Goal: Task Accomplishment & Management: Manage account settings

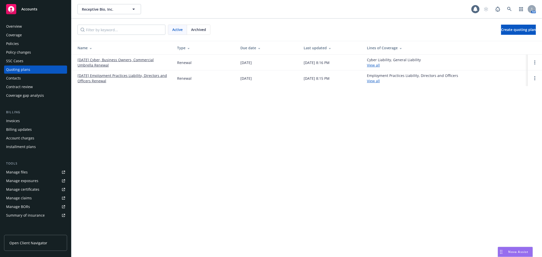
click at [34, 9] on span "Accounts" at bounding box center [29, 9] width 16 height 4
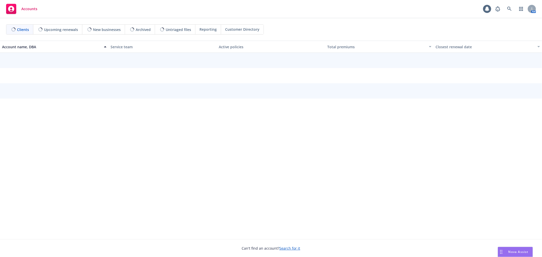
click at [206, 30] on span "Reporting" at bounding box center [207, 29] width 17 height 5
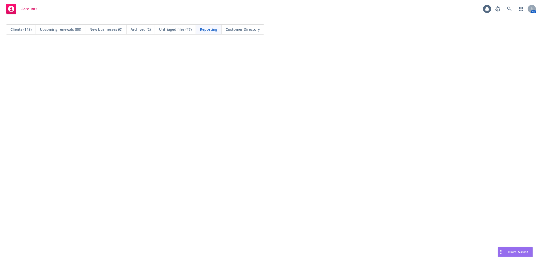
click at [207, 26] on div "Reporting" at bounding box center [209, 30] width 26 height 10
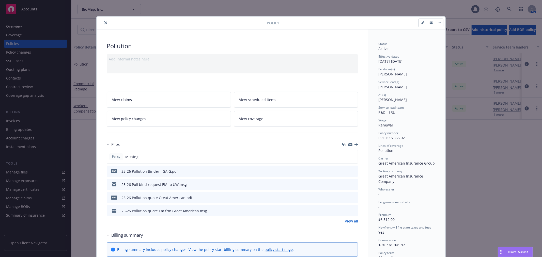
click at [104, 23] on icon "close" at bounding box center [105, 22] width 3 height 3
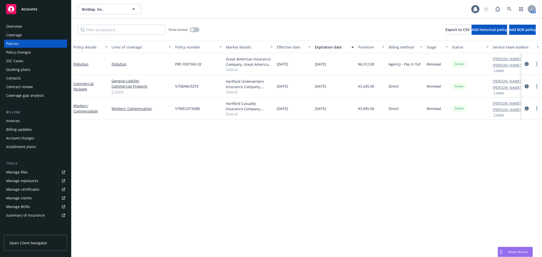
click at [24, 27] on div "Overview" at bounding box center [35, 26] width 59 height 8
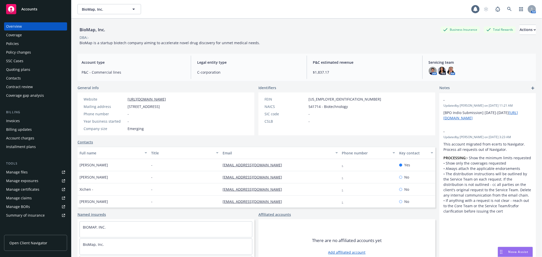
click at [40, 42] on div "Policies" at bounding box center [35, 44] width 59 height 8
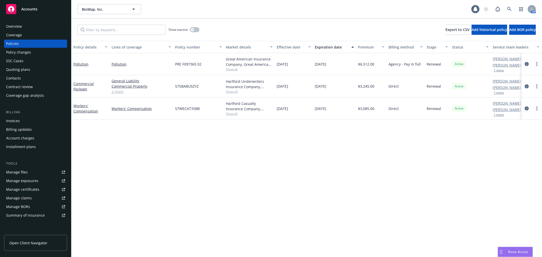
click at [25, 73] on div "Quoting plans" at bounding box center [18, 70] width 24 height 8
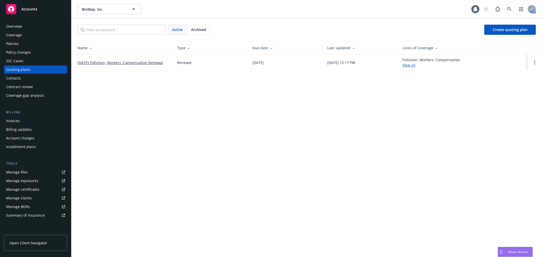
click at [20, 37] on div "Coverage" at bounding box center [14, 35] width 16 height 8
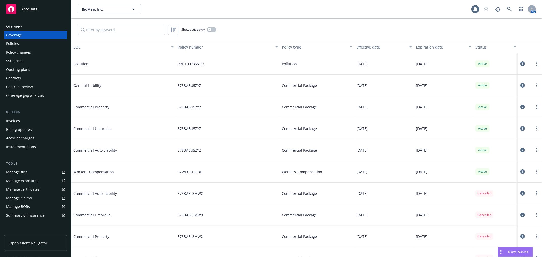
click at [37, 47] on div "Policies" at bounding box center [35, 44] width 59 height 8
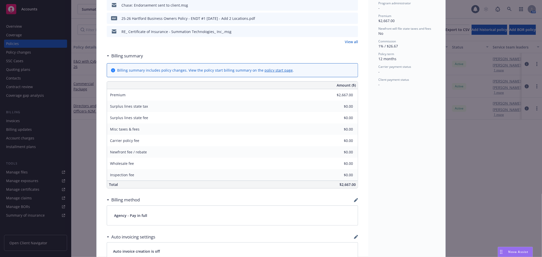
scroll to position [395, 0]
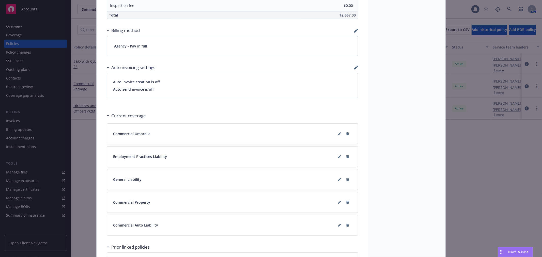
click at [351, 69] on div "Auto invoicing settings" at bounding box center [232, 67] width 251 height 11
click at [355, 32] on icon "button" at bounding box center [356, 31] width 4 height 4
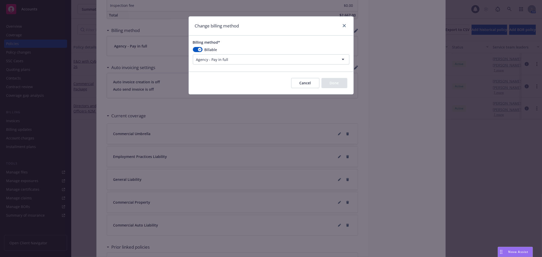
click at [219, 61] on html "Accounts Overview Coverage Policies Policy changes SSC Cases Quoting plans Cont…" at bounding box center [271, 128] width 542 height 257
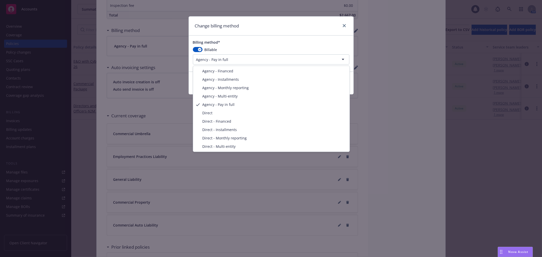
select select "DIRECT"
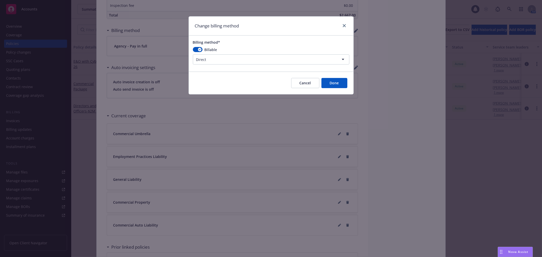
click at [335, 82] on button "Done" at bounding box center [334, 83] width 26 height 10
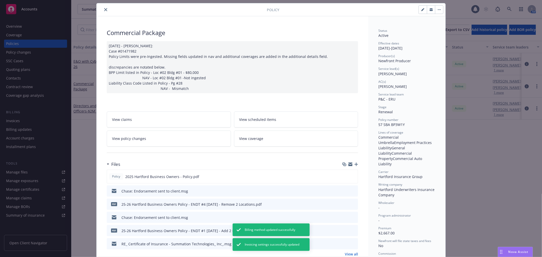
scroll to position [0, 0]
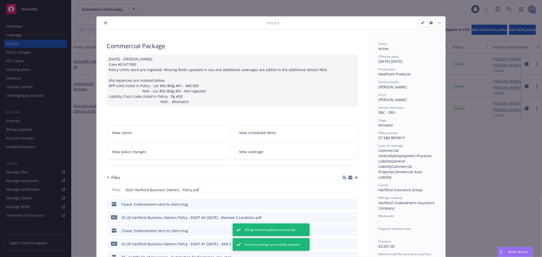
click at [104, 23] on icon "close" at bounding box center [105, 22] width 3 height 3
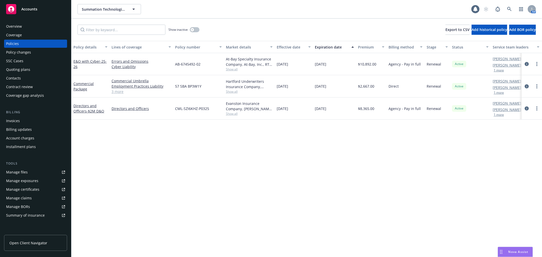
click at [234, 92] on span "Show all" at bounding box center [249, 91] width 47 height 4
drag, startPoint x: 210, startPoint y: 85, endPoint x: 173, endPoint y: 84, distance: 36.8
click at [173, 84] on div "57 SBA BP3W1Y" at bounding box center [198, 86] width 51 height 22
drag, startPoint x: 207, startPoint y: 87, endPoint x: 189, endPoint y: 83, distance: 17.8
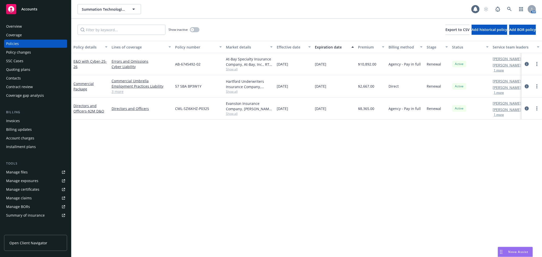
click at [207, 87] on div "57 SBA BP3W1Y" at bounding box center [198, 86] width 51 height 22
click at [189, 83] on div "57 SBA BP3W1Y" at bounding box center [198, 86] width 51 height 22
click at [187, 85] on span "57 SBA BP3W1Y" at bounding box center [188, 86] width 26 height 5
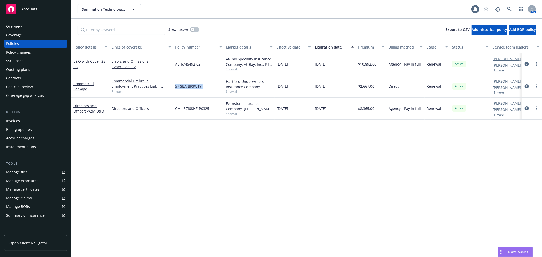
copy span "57 SBA BP3W1Y"
click at [187, 168] on div "Policy details Lines of coverage Policy number Market details Effective date Ex…" at bounding box center [306, 149] width 470 height 216
click at [166, 157] on div "Policy details Lines of coverage Policy number Market details Effective date Ex…" at bounding box center [306, 149] width 470 height 216
click at [25, 22] on div "Overview Coverage Policies Policy changes SSC Cases Quoting plans Contacts Cont…" at bounding box center [35, 136] width 71 height 241
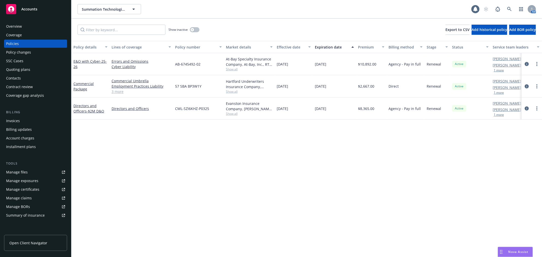
click at [25, 22] on div "Overview Coverage Policies Policy changes SSC Cases Quoting plans Contacts Cont…" at bounding box center [35, 136] width 71 height 241
click at [25, 23] on div "Overview" at bounding box center [35, 26] width 59 height 8
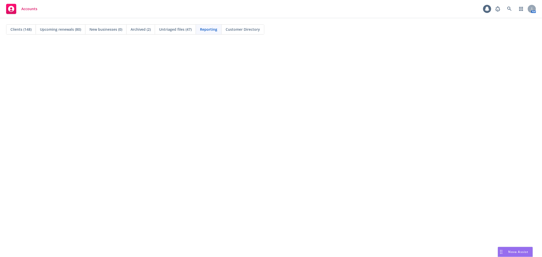
click at [185, 23] on div "Clients (148) Upcoming renewals (80) New businesses (0) Archived (2) Untriaged …" at bounding box center [271, 29] width 542 height 22
click at [185, 27] on span "Untriaged files (47)" at bounding box center [175, 29] width 33 height 5
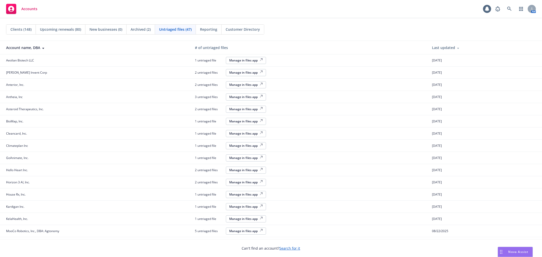
click at [234, 61] on div "Manage in files app" at bounding box center [246, 60] width 34 height 4
click at [253, 57] on button "Manage in files app" at bounding box center [246, 60] width 40 height 7
click at [26, 29] on span "Clients (148)" at bounding box center [20, 29] width 21 height 5
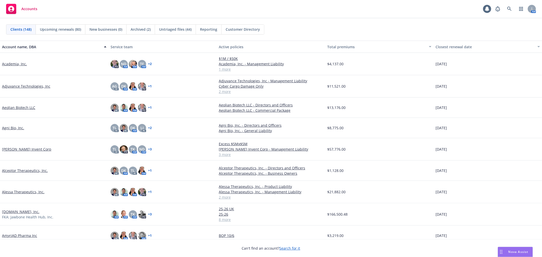
click at [348, 15] on div "Accounts 1 AM" at bounding box center [271, 9] width 542 height 18
click at [509, 9] on icon at bounding box center [509, 9] width 4 height 4
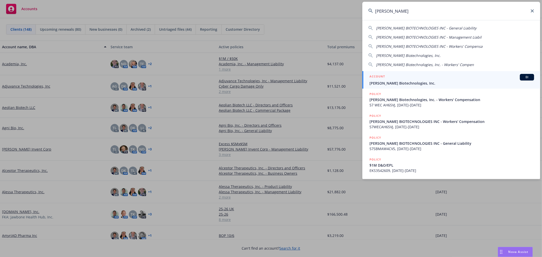
type input "weatherwax"
click at [437, 81] on span "Weatherwax Biotechnologies, Inc." at bounding box center [451, 83] width 165 height 5
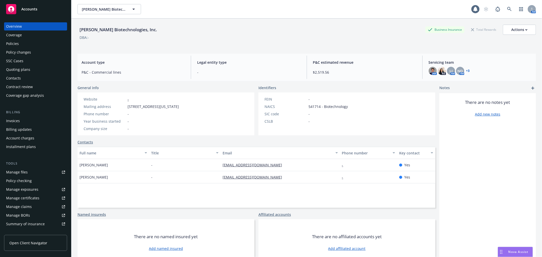
click at [30, 34] on div "Coverage" at bounding box center [35, 35] width 59 height 8
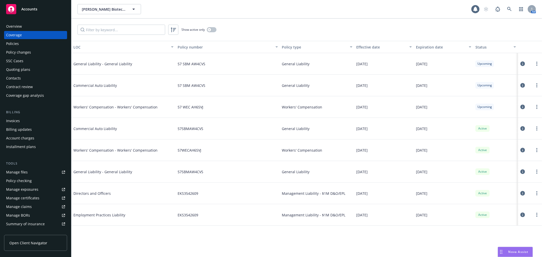
click at [27, 44] on div "Policies" at bounding box center [35, 44] width 59 height 8
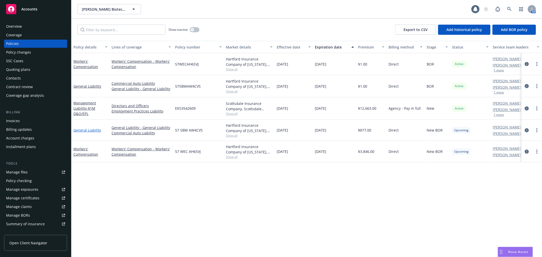
click at [92, 128] on link "General Liability" at bounding box center [87, 130] width 28 height 5
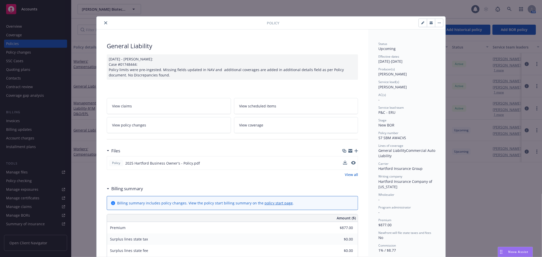
click at [345, 164] on div at bounding box center [349, 162] width 13 height 5
click at [343, 164] on button at bounding box center [345, 162] width 4 height 5
click at [343, 163] on icon "download file" at bounding box center [344, 162] width 3 height 3
click at [103, 26] on div "Policy" at bounding box center [270, 23] width 349 height 13
click at [104, 23] on icon "close" at bounding box center [105, 22] width 3 height 3
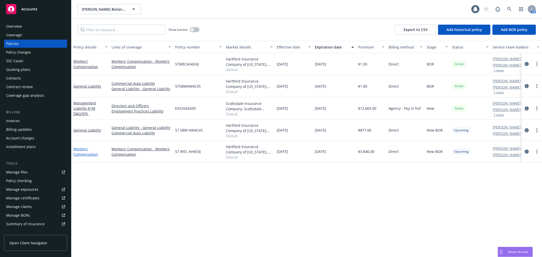
click at [90, 156] on link "Workers' Compensation" at bounding box center [85, 152] width 25 height 10
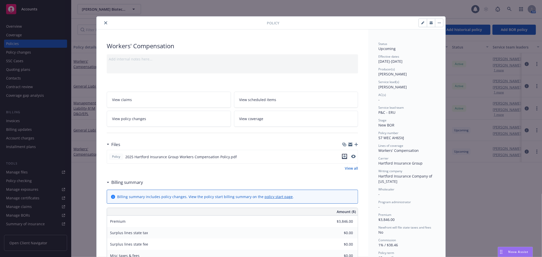
click at [342, 155] on icon "download file" at bounding box center [344, 156] width 4 height 4
click at [104, 22] on icon "close" at bounding box center [105, 22] width 3 height 3
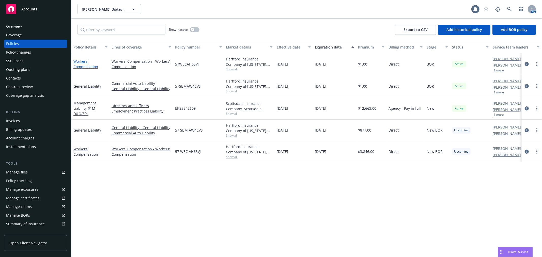
click at [75, 62] on link "Workers' Compensation" at bounding box center [85, 64] width 25 height 10
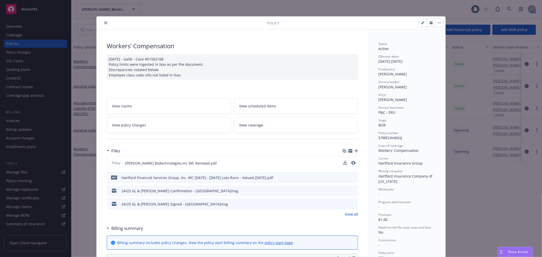
drag, startPoint x: 343, startPoint y: 164, endPoint x: 333, endPoint y: 163, distance: 9.7
click at [343, 164] on button at bounding box center [345, 162] width 4 height 5
click at [343, 163] on icon "download file" at bounding box center [344, 162] width 3 height 3
click at [104, 23] on icon "close" at bounding box center [105, 22] width 3 height 3
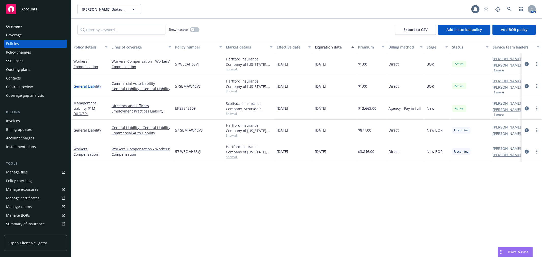
click at [81, 84] on link "General Liability" at bounding box center [87, 86] width 28 height 5
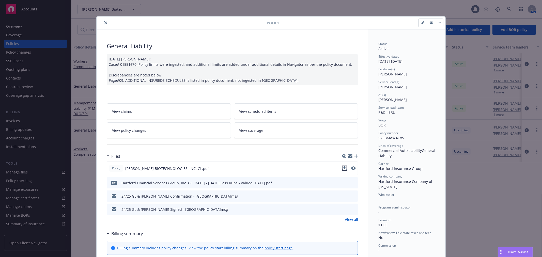
click at [343, 166] on icon "download file" at bounding box center [344, 168] width 4 height 4
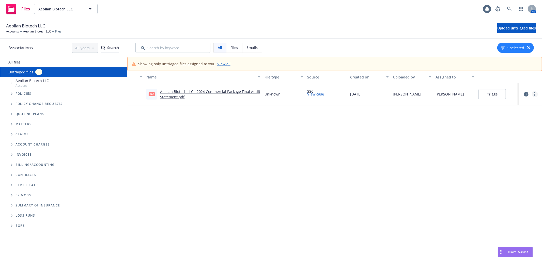
click at [534, 94] on circle "more" at bounding box center [534, 94] width 1 height 1
click at [507, 105] on link "Archive" at bounding box center [511, 105] width 45 height 10
click at [496, 94] on button "Triage" at bounding box center [491, 94] width 27 height 10
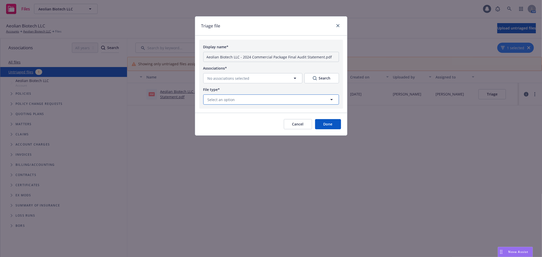
click at [267, 100] on button "Select an option" at bounding box center [271, 99] width 136 height 10
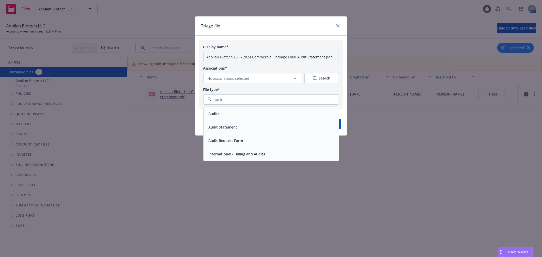
type input "audit"
click at [249, 130] on div "Audit Statement" at bounding box center [270, 126] width 129 height 7
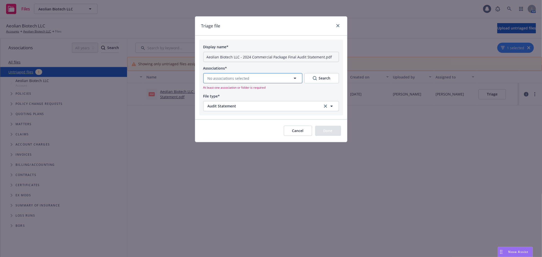
click at [298, 77] on button "No associations selected" at bounding box center [252, 78] width 99 height 10
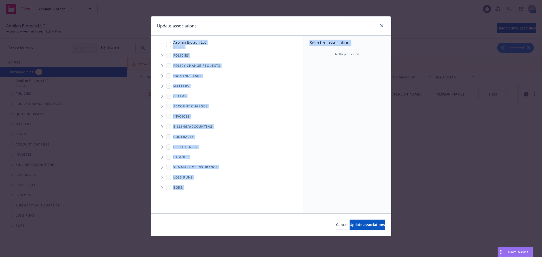
drag, startPoint x: 212, startPoint y: 24, endPoint x: 385, endPoint y: 34, distance: 173.2
click at [385, 34] on div "Update associations" at bounding box center [271, 26] width 240 height 19
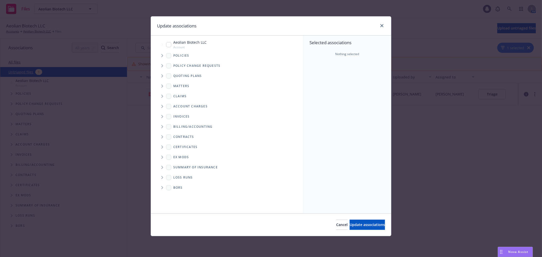
click at [387, 22] on div "Update associations" at bounding box center [271, 26] width 240 height 19
click at [383, 26] on link "close" at bounding box center [382, 26] width 6 height 6
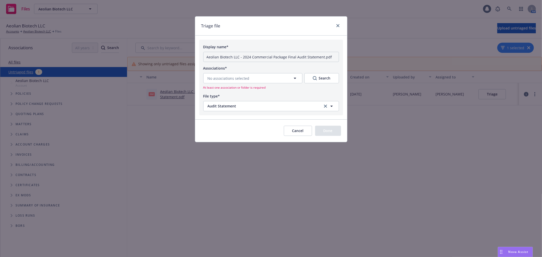
click at [300, 127] on button "Cancel" at bounding box center [298, 131] width 28 height 10
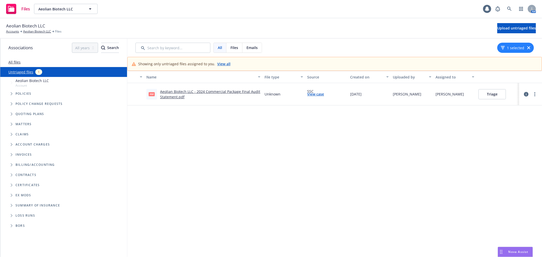
click at [497, 97] on button "Triage" at bounding box center [491, 94] width 27 height 10
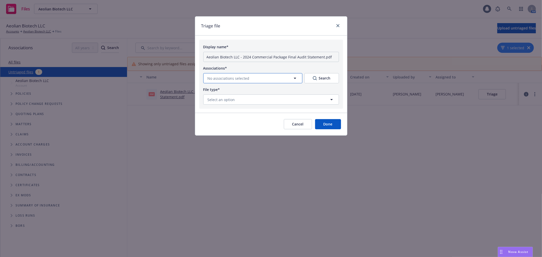
click at [267, 82] on button "No associations selected" at bounding box center [252, 78] width 99 height 10
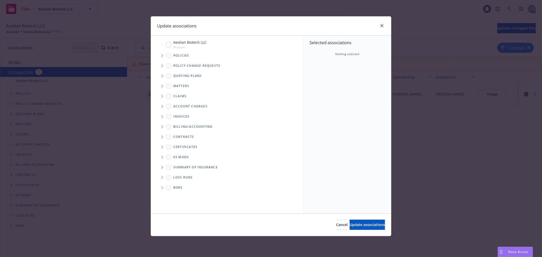
click at [161, 66] on icon "Tree Example" at bounding box center [162, 65] width 2 height 3
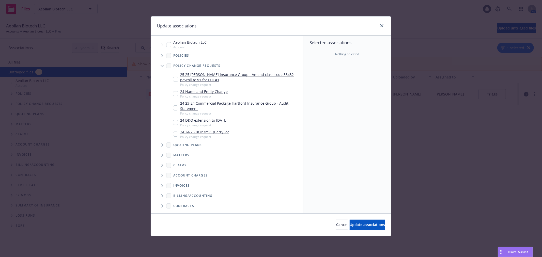
click at [159, 54] on span "Tree Example" at bounding box center [162, 56] width 8 height 8
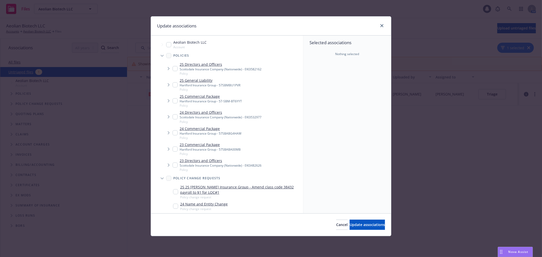
click at [174, 96] on div "25 Commercial Package Hartford Insurance Group - 57-SBM-BT6YYT Policy" at bounding box center [206, 101] width 69 height 14
checkbox input "true"
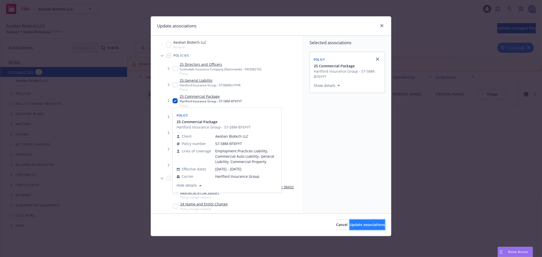
click at [371, 227] on span "Update associations" at bounding box center [366, 224] width 35 height 5
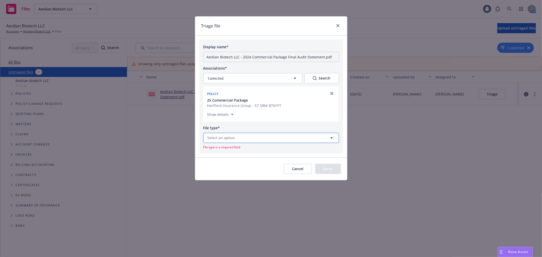
click at [266, 137] on button "Select an option" at bounding box center [271, 138] width 136 height 10
type input "u"
type input "audit"
click at [255, 98] on div "Audit Statement" at bounding box center [270, 96] width 129 height 7
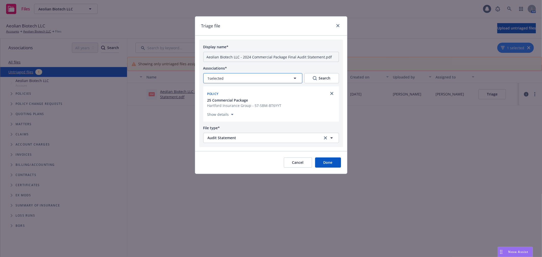
click at [265, 79] on button "1 selected" at bounding box center [252, 78] width 99 height 10
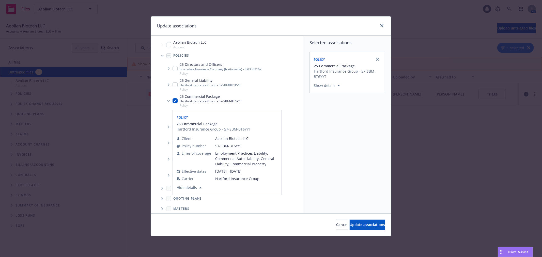
click at [174, 100] on input "Tree Example" at bounding box center [174, 100] width 5 height 5
checkbox input "false"
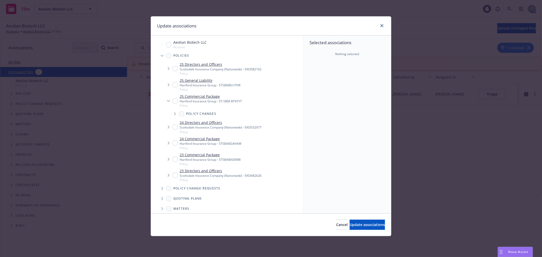
click at [174, 142] on input "Tree Example" at bounding box center [174, 142] width 5 height 5
checkbox input "true"
click at [352, 226] on span "Update associations" at bounding box center [366, 224] width 35 height 5
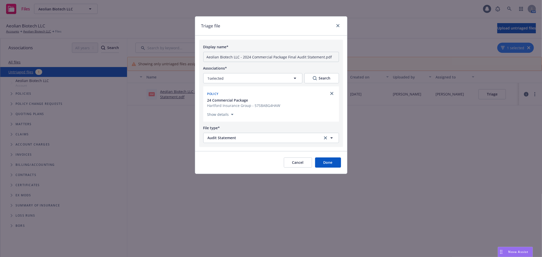
click at [331, 162] on button "Done" at bounding box center [328, 162] width 26 height 10
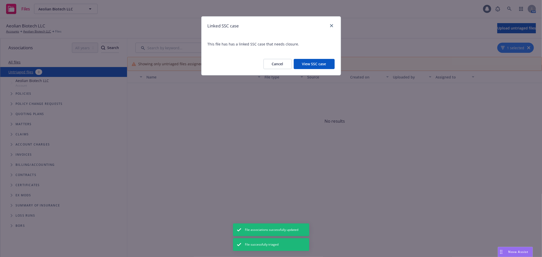
click at [315, 62] on button "View SSC case" at bounding box center [314, 64] width 41 height 10
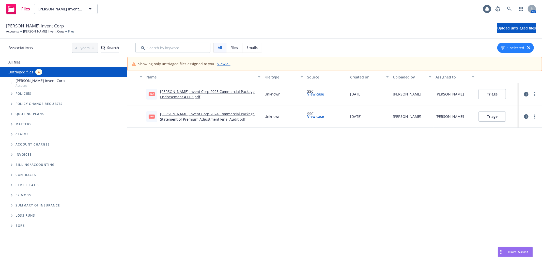
click at [312, 93] on link "View case" at bounding box center [315, 93] width 17 height 5
click at [491, 96] on button "Triage" at bounding box center [491, 94] width 27 height 10
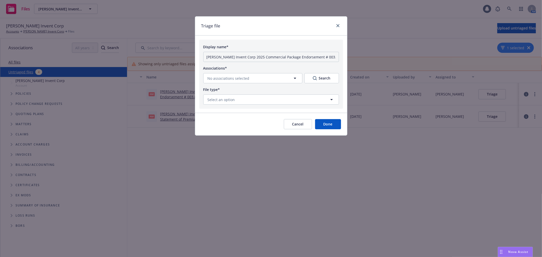
click at [299, 129] on button "Cancel" at bounding box center [298, 124] width 28 height 10
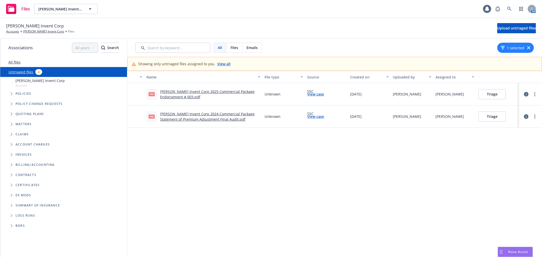
click at [532, 91] on div at bounding box center [535, 94] width 6 height 6
click at [534, 93] on icon "more" at bounding box center [534, 94] width 1 height 4
click at [506, 143] on link "Triage file" at bounding box center [511, 145] width 45 height 10
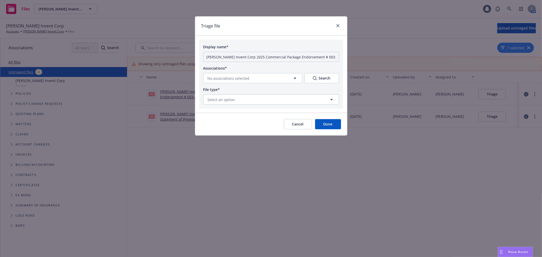
click at [295, 124] on button "Cancel" at bounding box center [298, 124] width 28 height 10
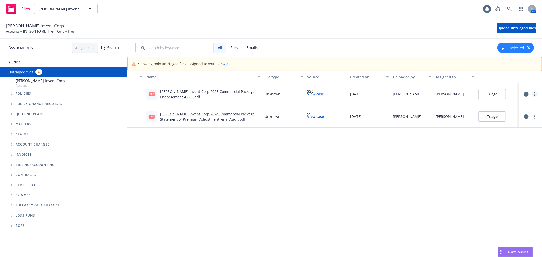
click at [533, 96] on link "more" at bounding box center [535, 94] width 6 height 6
click at [512, 105] on link "Archive" at bounding box center [511, 105] width 45 height 10
click at [532, 97] on link "more" at bounding box center [535, 94] width 6 height 6
click at [372, 192] on div "Name File type Source Created on Uploaded by Assigned to pdf [PERSON_NAME] Inve…" at bounding box center [334, 171] width 414 height 200
click at [532, 116] on link "more" at bounding box center [535, 117] width 6 height 6
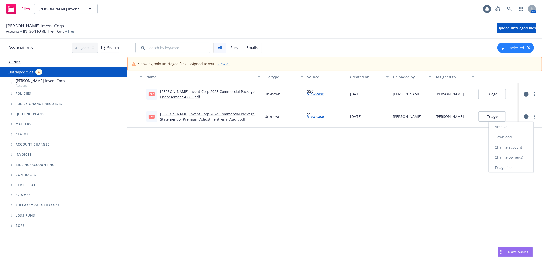
click at [512, 130] on link "Archive" at bounding box center [511, 127] width 45 height 10
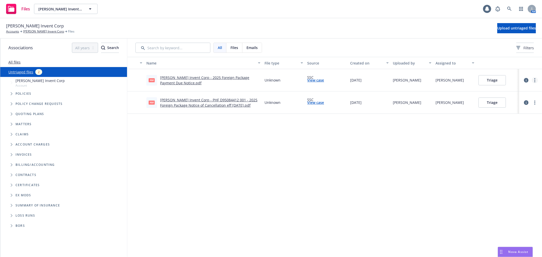
click at [536, 80] on link "more" at bounding box center [535, 80] width 6 height 6
click at [525, 88] on link "Archive" at bounding box center [515, 91] width 45 height 10
click at [536, 102] on link "more" at bounding box center [535, 103] width 6 height 6
click at [514, 113] on link "Archive" at bounding box center [515, 113] width 45 height 10
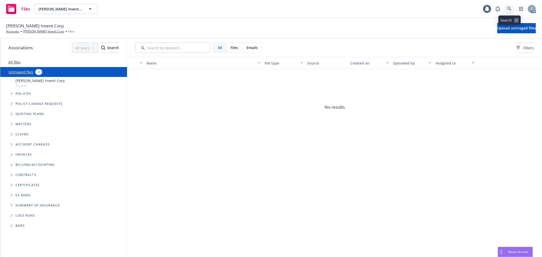
click at [513, 6] on link at bounding box center [509, 9] width 10 height 10
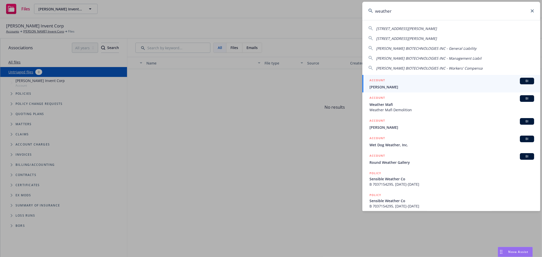
type input "weather"
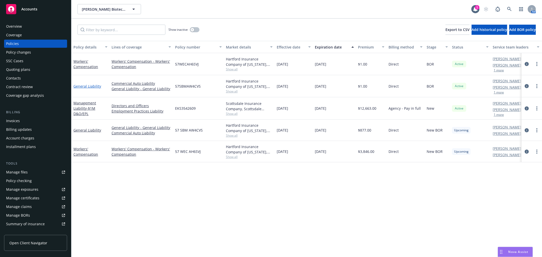
click at [84, 84] on link "General Liability" at bounding box center [87, 86] width 28 height 5
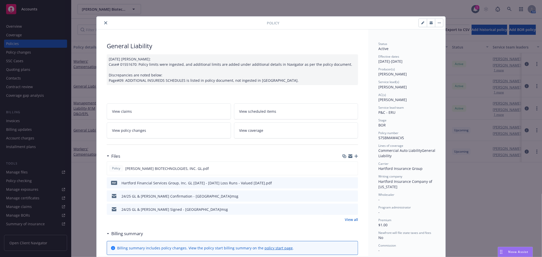
click at [103, 18] on div "Policy" at bounding box center [270, 23] width 349 height 13
click at [100, 22] on div at bounding box center [183, 23] width 168 height 6
click at [105, 22] on icon "close" at bounding box center [105, 22] width 3 height 3
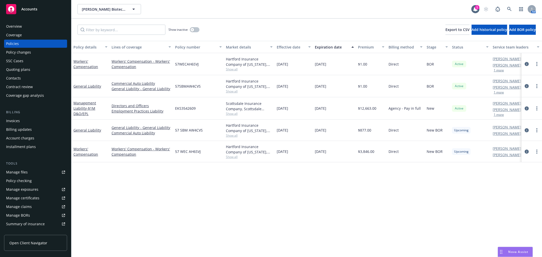
scroll to position [0, 17]
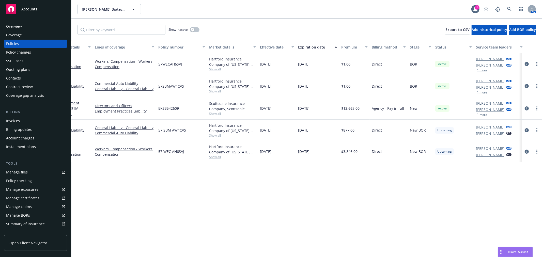
drag, startPoint x: 38, startPoint y: 71, endPoint x: 52, endPoint y: 71, distance: 14.0
click at [38, 71] on div "Quoting plans" at bounding box center [35, 70] width 59 height 8
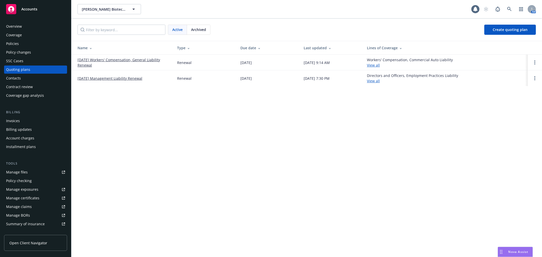
click at [128, 57] on link "09/11/25 Workers' Compensation, General Liability Renewal" at bounding box center [122, 62] width 91 height 11
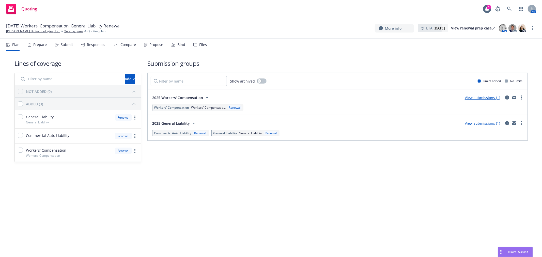
click at [203, 39] on div "Files" at bounding box center [199, 45] width 13 height 12
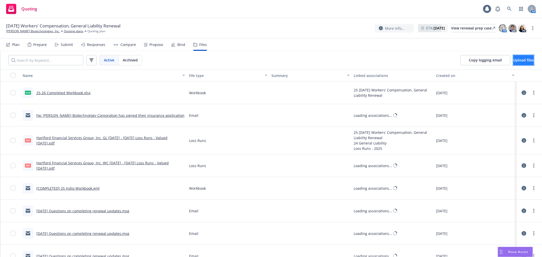
click at [519, 60] on span "Upload files" at bounding box center [523, 60] width 21 height 5
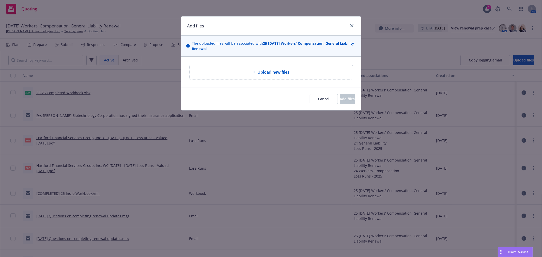
click at [238, 74] on div "Upload new files" at bounding box center [271, 72] width 155 height 6
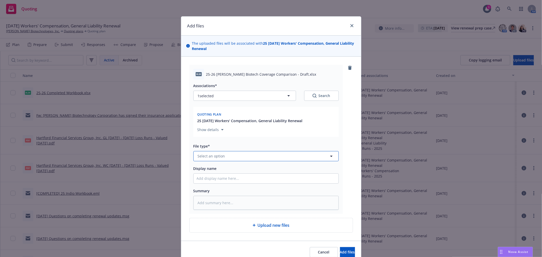
click at [236, 154] on button "Select an option" at bounding box center [265, 156] width 145 height 10
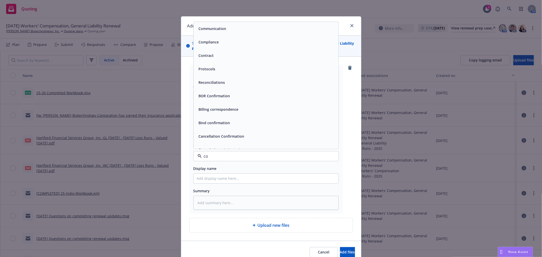
type input "cov"
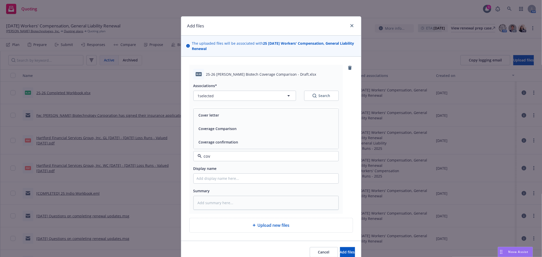
click at [232, 128] on span "Coverage Comparison" at bounding box center [218, 128] width 38 height 5
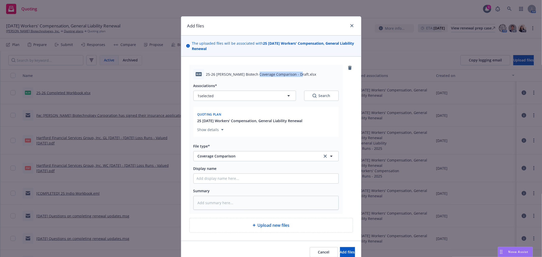
drag, startPoint x: 296, startPoint y: 74, endPoint x: 255, endPoint y: 75, distance: 41.4
click at [255, 75] on span "25-26 Weatherwax Biotech Coverage Comparison - Draft.xlsx" at bounding box center [261, 74] width 110 height 5
click at [296, 76] on span "25-26 Weatherwax Biotech Coverage Comparison - Draft.xlsx" at bounding box center [261, 74] width 110 height 5
click at [296, 74] on span "25-26 Weatherwax Biotech Coverage Comparison - Draft.xlsx" at bounding box center [261, 74] width 110 height 5
drag, startPoint x: 297, startPoint y: 74, endPoint x: 199, endPoint y: 73, distance: 97.3
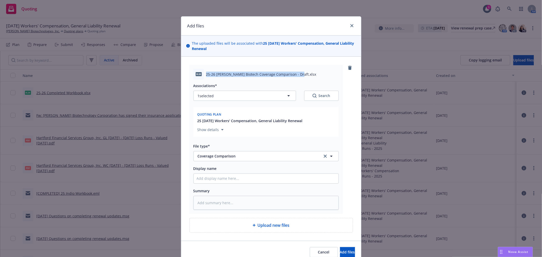
click at [199, 73] on div "xlsx 25-26 Weatherwax Biotech Coverage Comparison - Draft.xlsx" at bounding box center [265, 74] width 145 height 11
copy div "25-26 Weatherwax Biotech Coverage Comparison - Draft"
click at [230, 177] on input "Display name" at bounding box center [266, 179] width 145 height 10
paste input "25-26 Weatherwax Biotech Coverage Comparison - Draft"
type textarea "x"
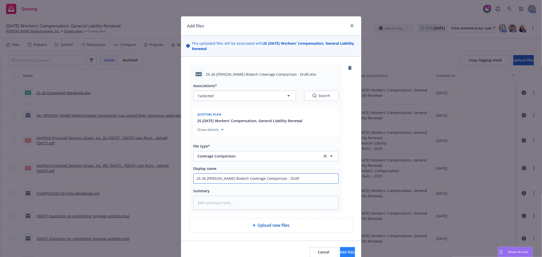
type input "25-26 Weatherwax Biotech Coverage Comparison - Draft"
click at [340, 253] on span "Add files" at bounding box center [347, 252] width 15 height 5
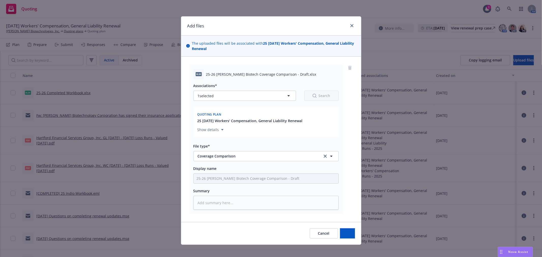
type textarea "x"
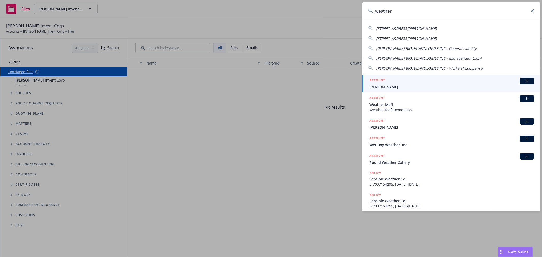
click at [530, 8] on input "weather" at bounding box center [451, 11] width 178 height 18
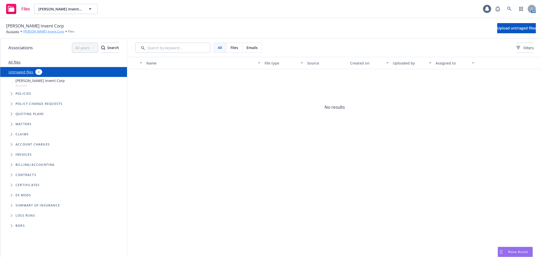
click at [33, 33] on link "[PERSON_NAME] Invent Corp" at bounding box center [43, 31] width 41 height 5
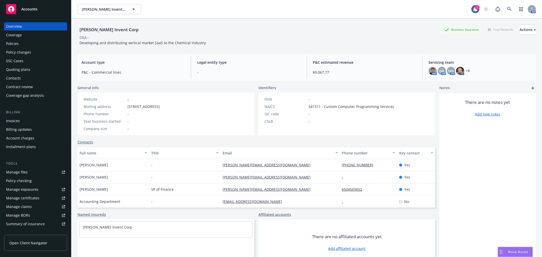
click at [37, 36] on div "Coverage" at bounding box center [35, 35] width 59 height 8
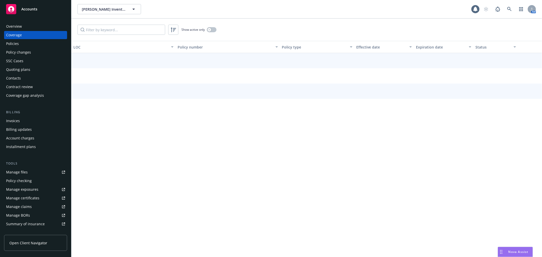
click at [36, 41] on div "Policies" at bounding box center [35, 44] width 59 height 8
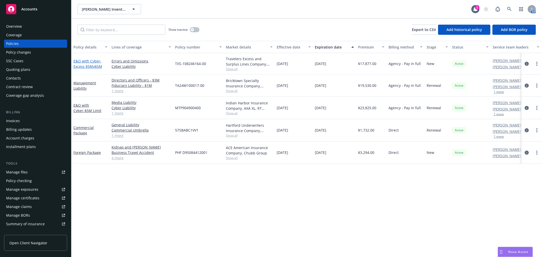
click at [91, 60] on link "E&O with Cyber - Excess $5Mx$5M" at bounding box center [87, 64] width 29 height 10
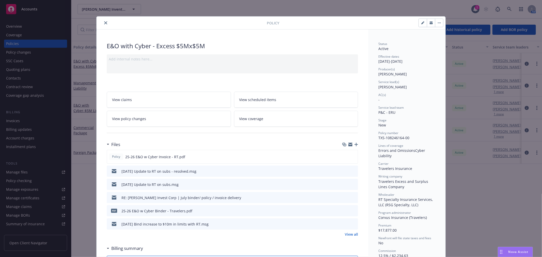
click at [105, 19] on div "Policy" at bounding box center [270, 23] width 349 height 13
click at [105, 22] on icon "close" at bounding box center [105, 22] width 3 height 3
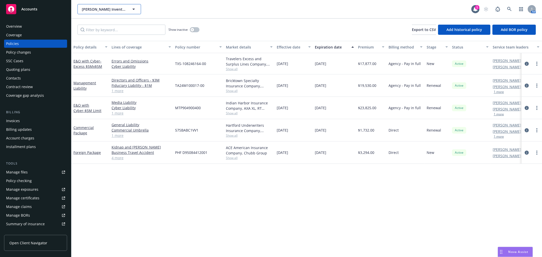
click at [100, 6] on button "Albert Invent Corp" at bounding box center [108, 9] width 63 height 10
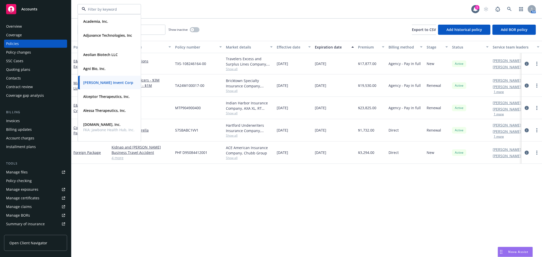
click at [100, 7] on input at bounding box center [108, 9] width 45 height 5
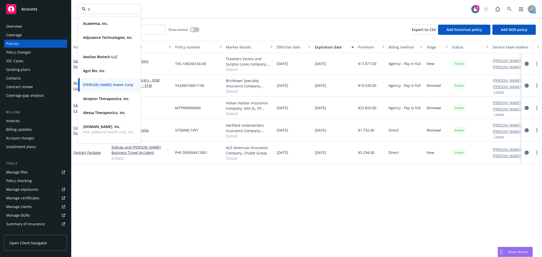
type input "tiz"
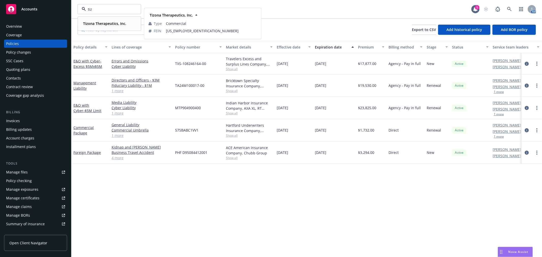
click at [100, 26] on strong "Tizona Therapeutics, Inc." at bounding box center [104, 23] width 43 height 5
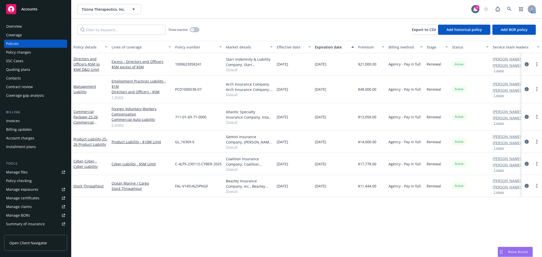
click at [36, 120] on div "Invoices" at bounding box center [35, 121] width 59 height 8
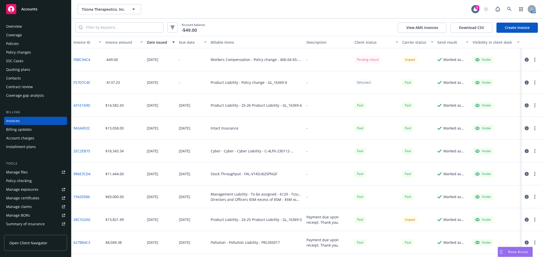
click at [534, 82] on icon "button" at bounding box center [534, 83] width 1 height 4
click at [524, 83] on icon "button" at bounding box center [526, 83] width 4 height 4
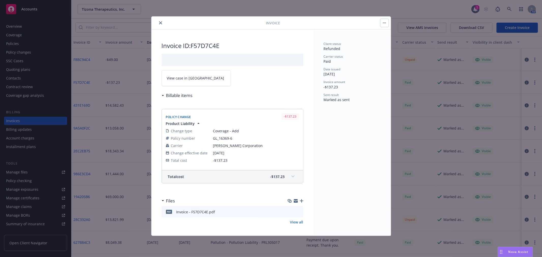
click at [197, 79] on link "View case in SSC" at bounding box center [196, 78] width 69 height 16
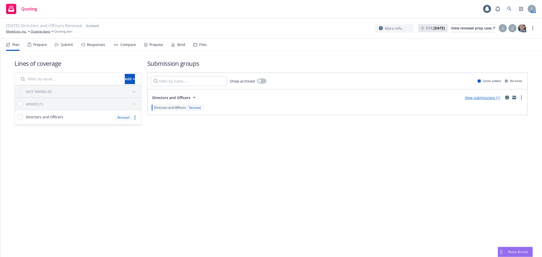
click at [200, 44] on div "Files" at bounding box center [203, 45] width 8 height 4
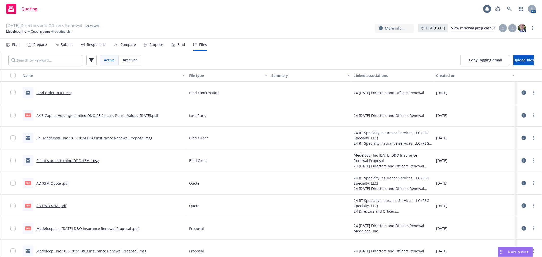
click at [59, 90] on link "Bind order to RT.msg" at bounding box center [54, 92] width 36 height 5
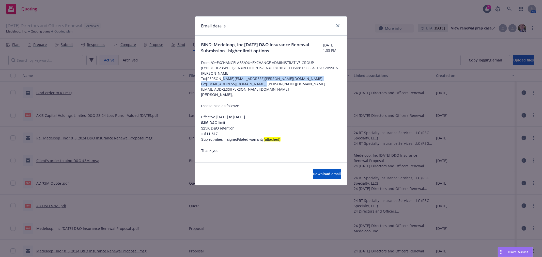
drag, startPoint x: 259, startPoint y: 82, endPoint x: 220, endPoint y: 77, distance: 39.1
click at [277, 92] on p "[PERSON_NAME]," at bounding box center [271, 95] width 140 height 6
drag, startPoint x: 255, startPoint y: 77, endPoint x: 207, endPoint y: 81, distance: 48.9
click at [207, 81] on span "To: [PERSON_NAME][EMAIL_ADDRESS][PERSON_NAME][DOMAIN_NAME]" at bounding box center [271, 78] width 140 height 5
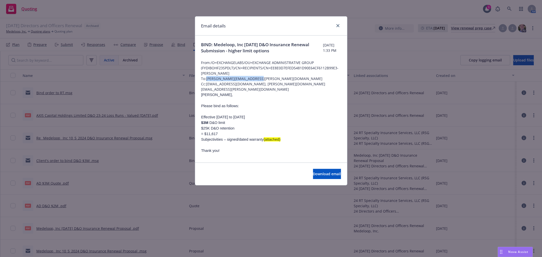
copy span "[PERSON_NAME][EMAIL_ADDRESS][PERSON_NAME][DOMAIN_NAME]"
drag, startPoint x: 303, startPoint y: 82, endPoint x: 257, endPoint y: 85, distance: 46.8
click at [257, 85] on span "Cc: lea.Ittenbach@newfront.com, tonya.tabin@rtspecialty.com" at bounding box center [271, 86] width 140 height 11
copy span "tonya.tabin@rtspecialty.com"
drag, startPoint x: 336, startPoint y: 24, endPoint x: 20, endPoint y: 1, distance: 317.5
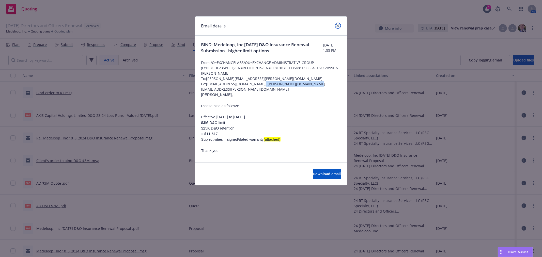
click at [336, 24] on icon "close" at bounding box center [337, 25] width 3 height 3
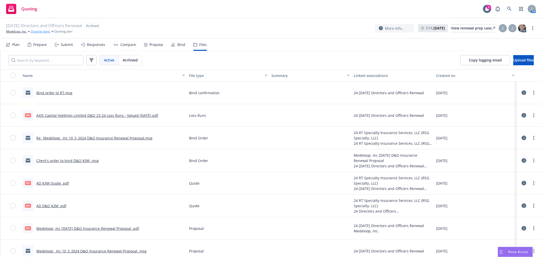
click at [45, 33] on link "Quoting plans" at bounding box center [41, 31] width 20 height 5
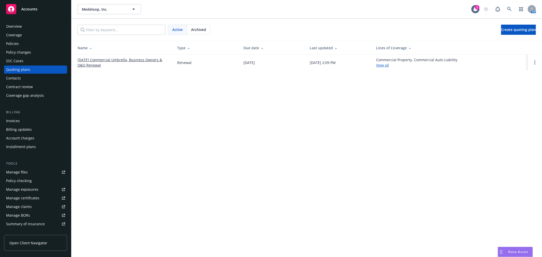
drag, startPoint x: 25, startPoint y: 50, endPoint x: 30, endPoint y: 45, distance: 6.8
click at [25, 50] on div "Policy changes" at bounding box center [18, 52] width 25 height 8
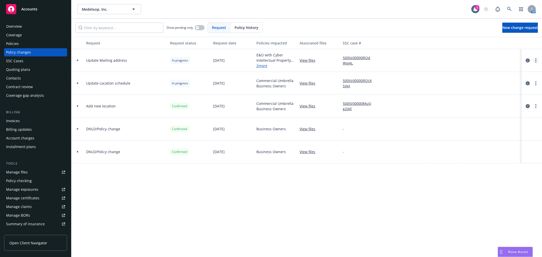
click at [535, 59] on circle "more" at bounding box center [535, 58] width 1 height 1
click at [510, 69] on link "Copy logging email" at bounding box center [494, 71] width 87 height 10
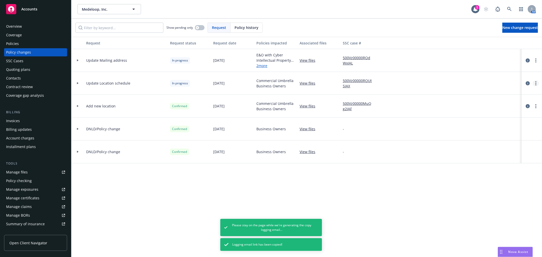
click at [535, 81] on link "more" at bounding box center [536, 83] width 6 height 6
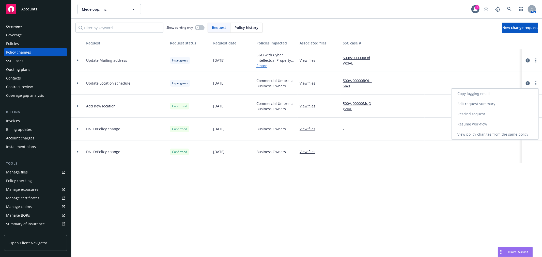
click at [503, 122] on link "Resume workflow" at bounding box center [494, 124] width 87 height 10
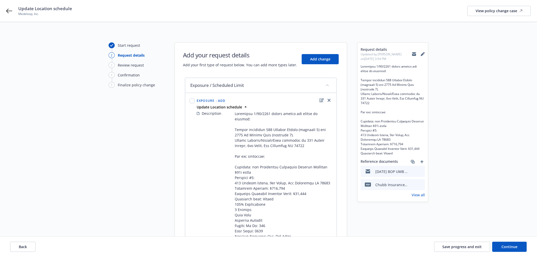
click at [323, 101] on icon "edit" at bounding box center [322, 100] width 4 height 4
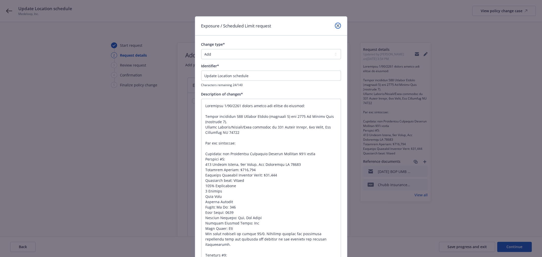
click at [335, 27] on link "close" at bounding box center [338, 26] width 6 height 6
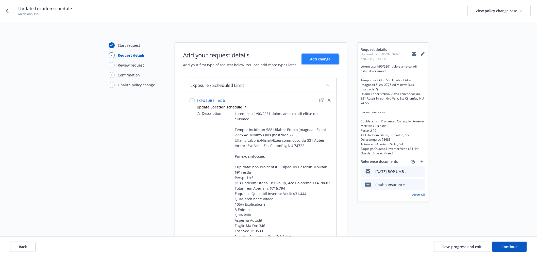
click at [312, 58] on span "Add change" at bounding box center [320, 59] width 20 height 5
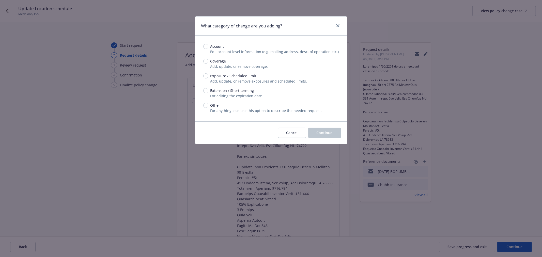
click at [282, 139] on div "Cancel Continue" at bounding box center [271, 132] width 152 height 23
click at [287, 133] on span "Cancel" at bounding box center [291, 132] width 11 height 5
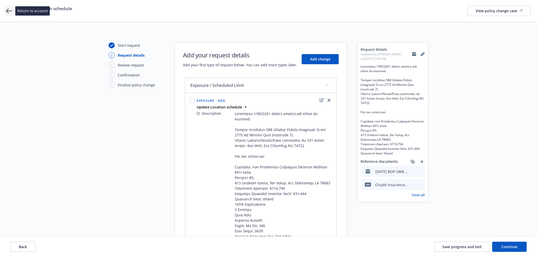
click at [6, 8] on icon at bounding box center [9, 11] width 6 height 6
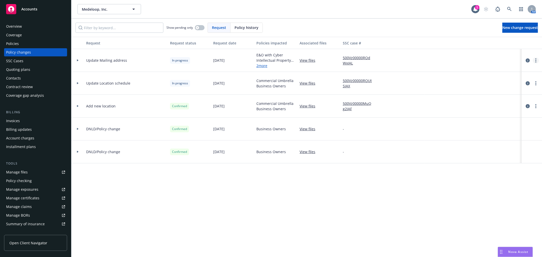
click at [534, 61] on link "more" at bounding box center [536, 60] width 6 height 6
click at [496, 72] on link "Copy logging email" at bounding box center [494, 71] width 87 height 10
